Goal: Navigation & Orientation: Find specific page/section

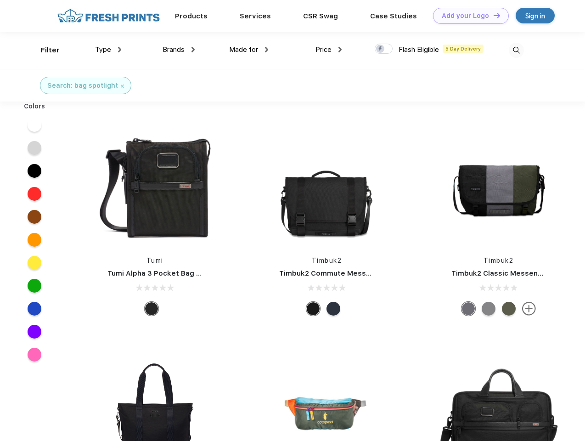
click at [468, 16] on link "Add your Logo Design Tool" at bounding box center [471, 16] width 76 height 16
click at [0, 0] on div "Design Tool" at bounding box center [0, 0] width 0 height 0
click at [493, 15] on link "Add your Logo Design Tool" at bounding box center [471, 16] width 76 height 16
click at [44, 50] on div "Filter" at bounding box center [50, 50] width 19 height 11
click at [108, 50] on span "Type" at bounding box center [103, 49] width 16 height 8
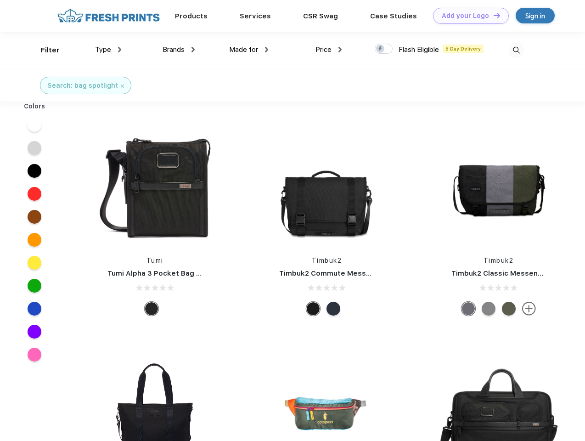
click at [179, 50] on span "Brands" at bounding box center [174, 49] width 22 height 8
click at [249, 50] on span "Made for" at bounding box center [243, 49] width 29 height 8
click at [329, 50] on span "Price" at bounding box center [324, 49] width 16 height 8
click at [384, 49] on div at bounding box center [384, 49] width 18 height 10
click at [381, 49] on input "checkbox" at bounding box center [378, 46] width 6 height 6
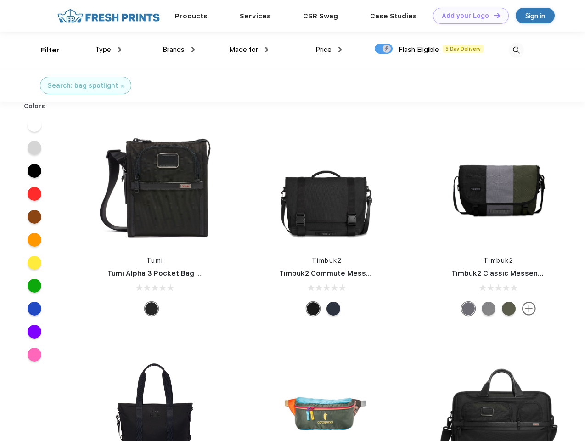
click at [516, 50] on img at bounding box center [516, 50] width 15 height 15
